Goal: Task Accomplishment & Management: Use online tool/utility

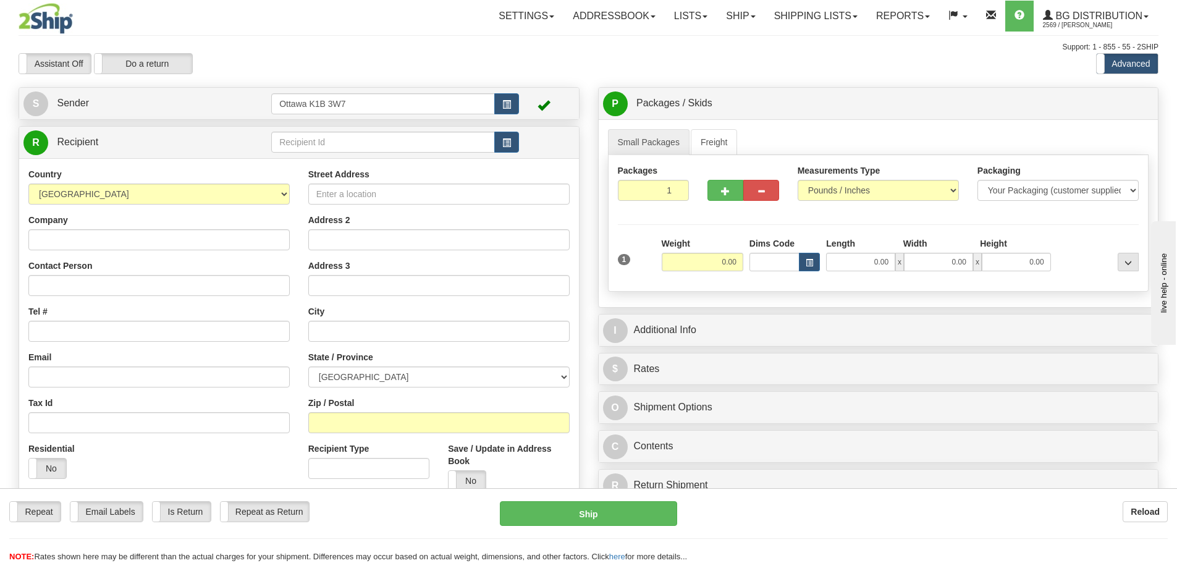
click at [462, 70] on div "Assistant On Assistant Off Do a return Do a return" at bounding box center [250, 63] width 483 height 21
click at [456, 143] on input "text" at bounding box center [383, 142] width 224 height 21
type input "910969"
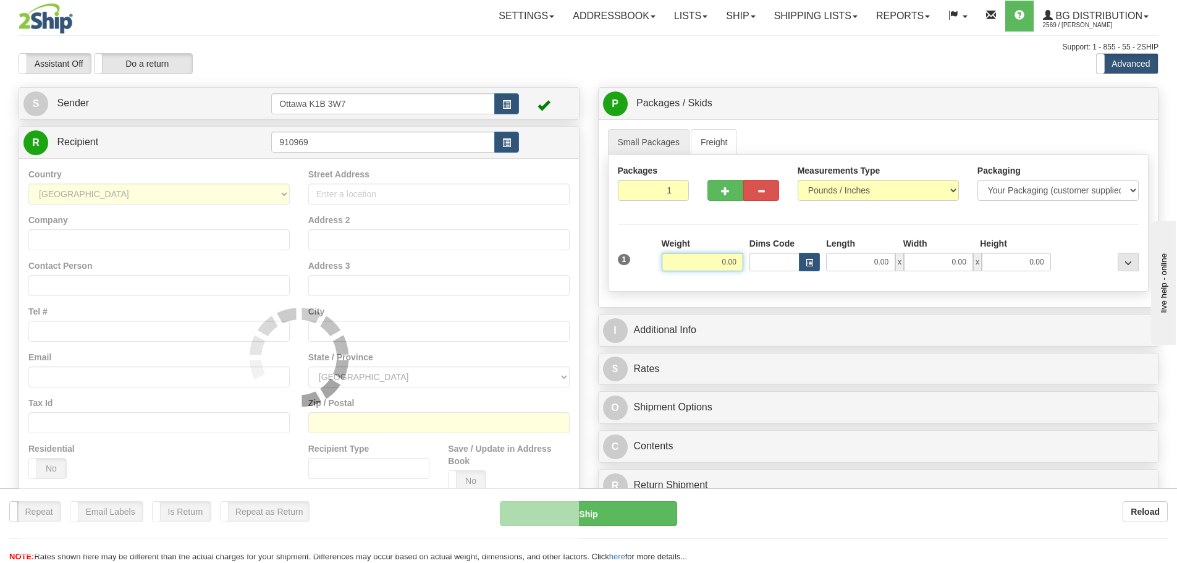
click at [447, 71] on div "Assistant On Assistant Off Do a return Do a return" at bounding box center [250, 63] width 483 height 21
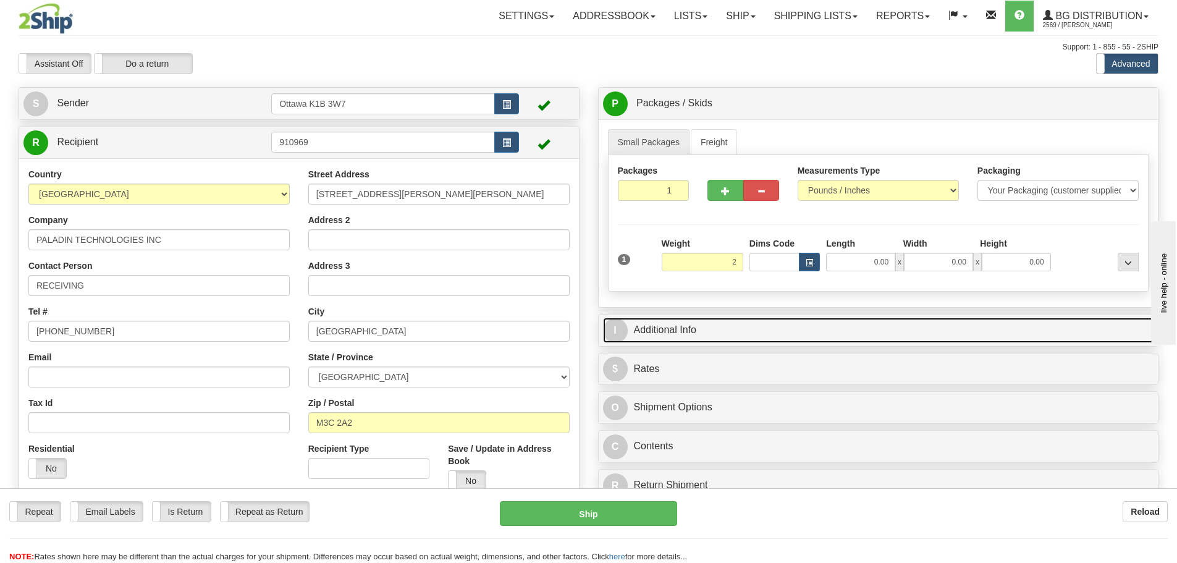
type input "2.00"
click at [934, 333] on link "I Additional Info" at bounding box center [878, 330] width 551 height 25
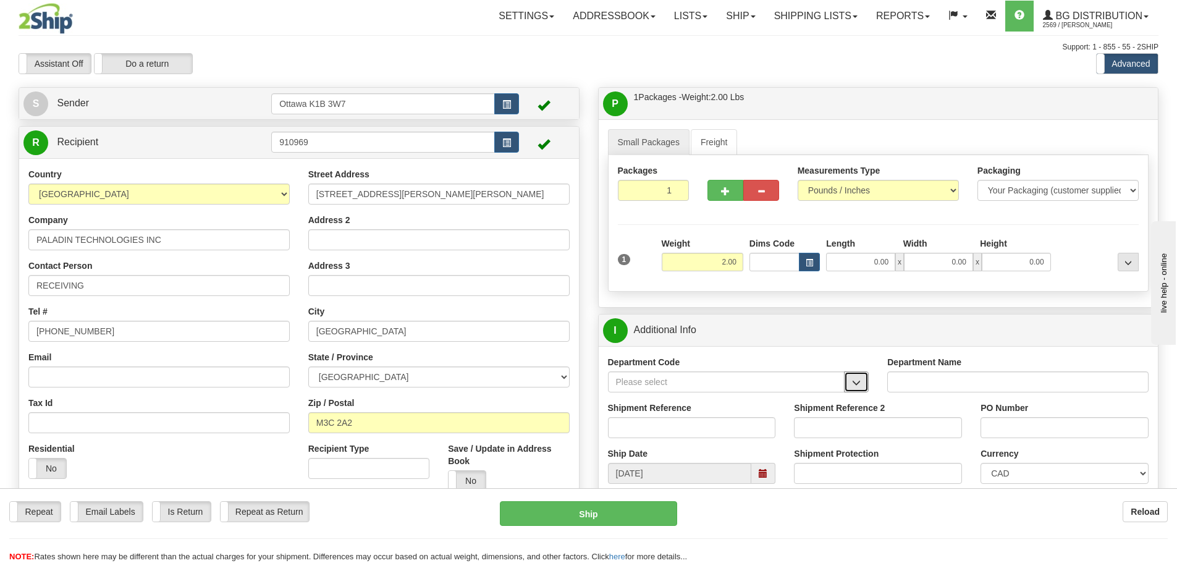
click at [856, 376] on button "button" at bounding box center [856, 381] width 25 height 21
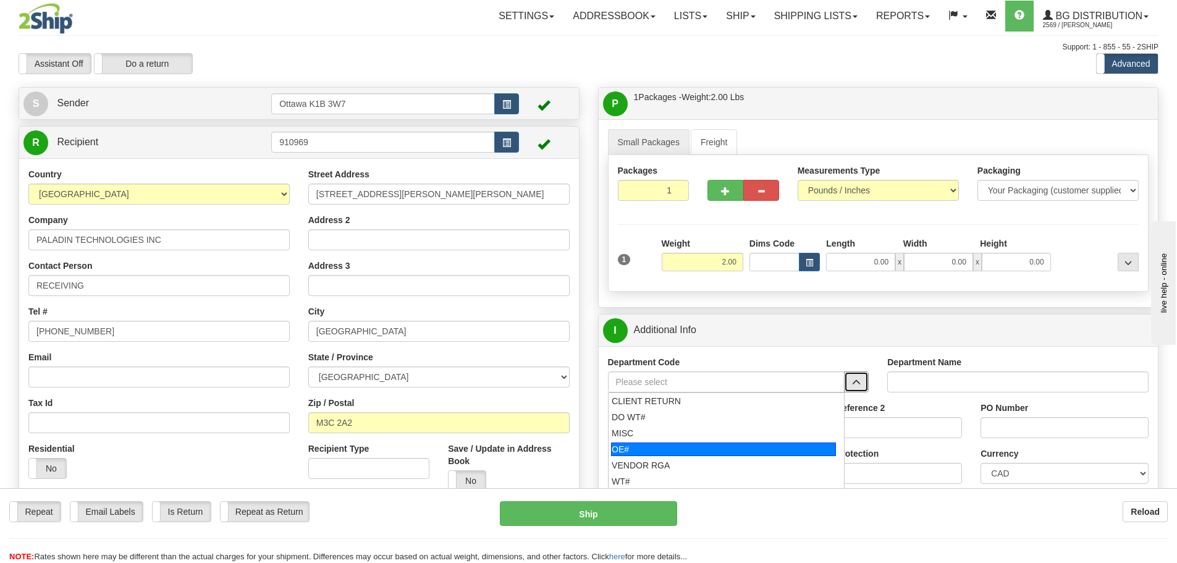
click at [732, 453] on div "OE#" at bounding box center [723, 449] width 225 height 14
type input "OE#"
type input "ORDERS"
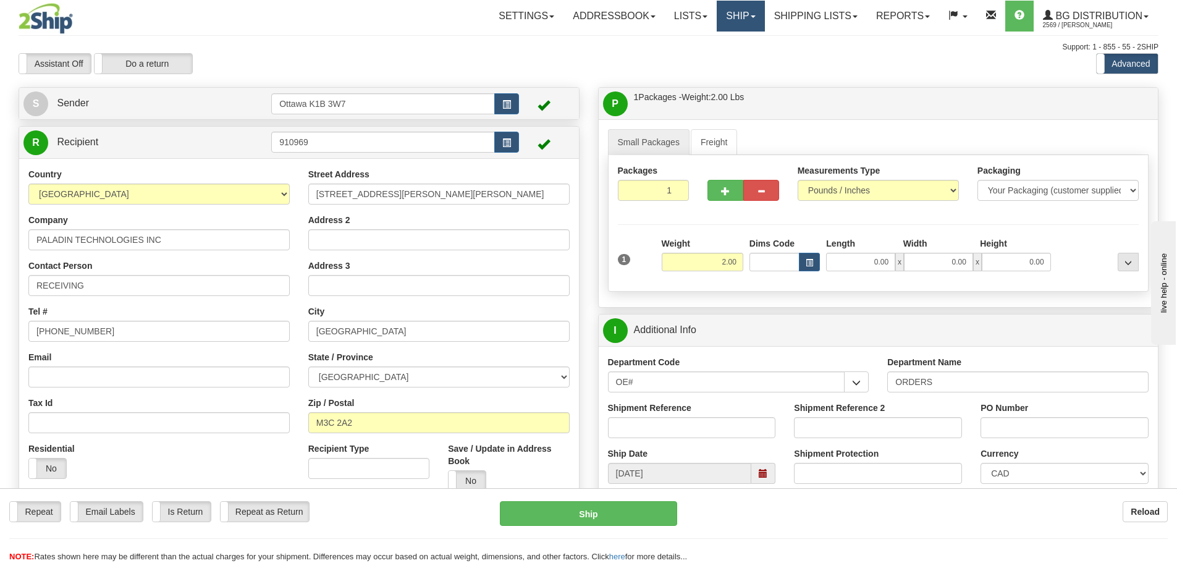
click at [750, 6] on link "Ship" at bounding box center [741, 16] width 48 height 31
click at [698, 46] on span "Ship Screen" at bounding box center [702, 43] width 47 height 10
